Goal: Information Seeking & Learning: Learn about a topic

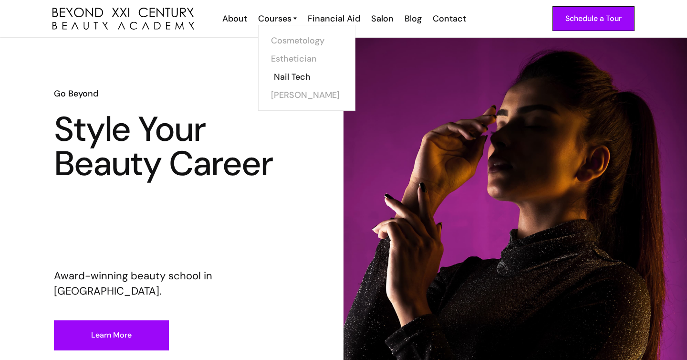
click at [291, 79] on link "Nail Tech" at bounding box center [310, 77] width 72 height 18
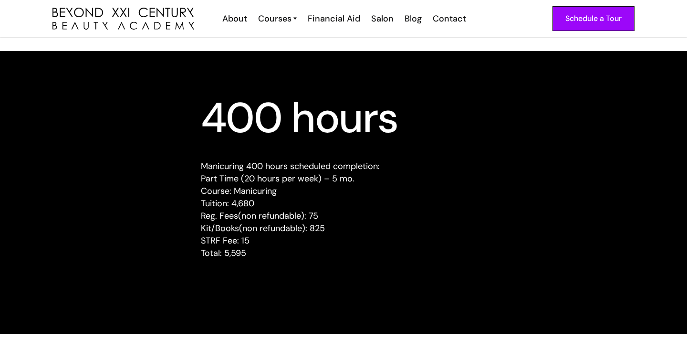
scroll to position [899, 0]
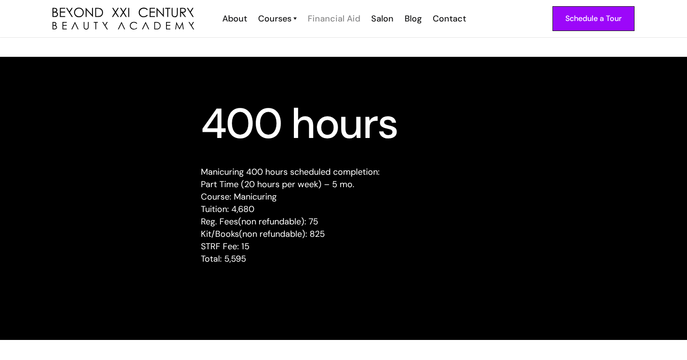
click at [330, 21] on div "Financial Aid" at bounding box center [334, 18] width 53 height 12
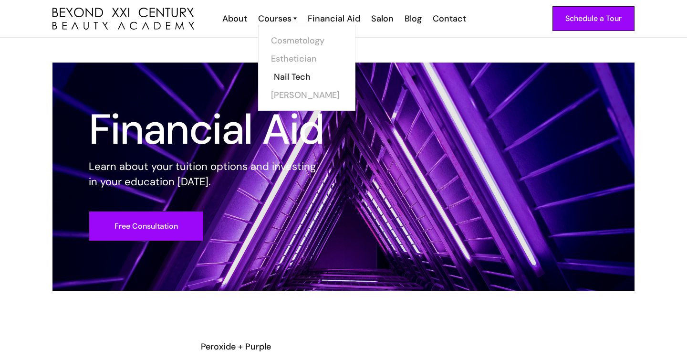
click at [293, 76] on link "Nail Tech" at bounding box center [310, 77] width 72 height 18
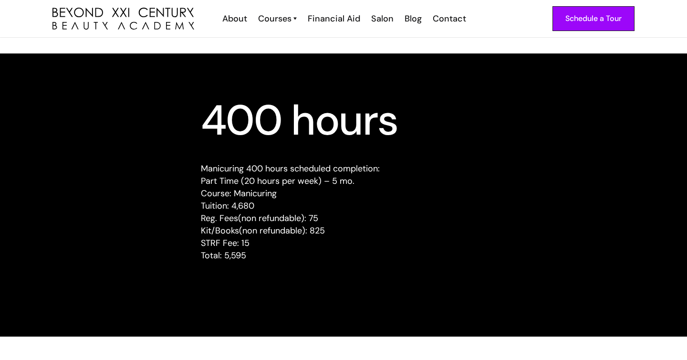
scroll to position [902, 0]
